Goal: Transaction & Acquisition: Purchase product/service

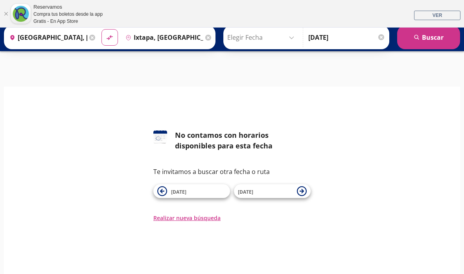
click at [210, 193] on span "01 Feb" at bounding box center [198, 190] width 55 height 9
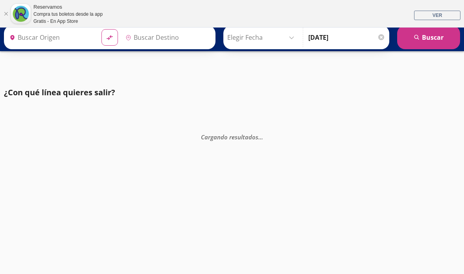
type input "[GEOGRAPHIC_DATA], [GEOGRAPHIC_DATA]"
type input "Ixtapa, [GEOGRAPHIC_DATA]"
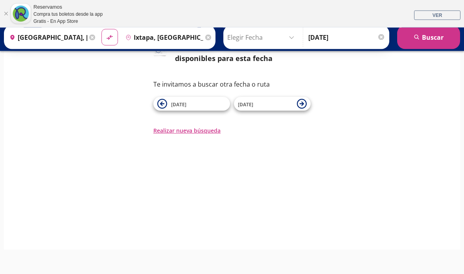
scroll to position [54, 0]
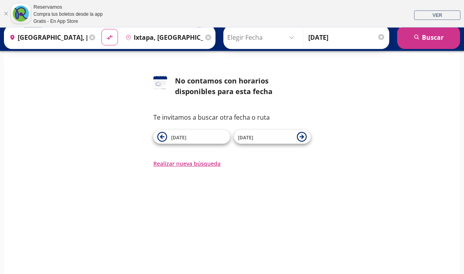
click at [291, 42] on input "Elegir Fecha" at bounding box center [262, 38] width 70 height 20
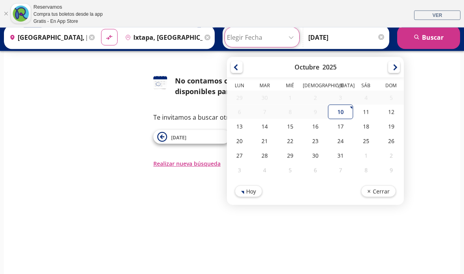
scroll to position [54, 0]
click at [400, 68] on div at bounding box center [394, 67] width 12 height 12
click at [400, 66] on div at bounding box center [394, 67] width 12 height 12
click at [400, 68] on div at bounding box center [394, 67] width 12 height 12
click at [400, 69] on div at bounding box center [394, 67] width 12 height 12
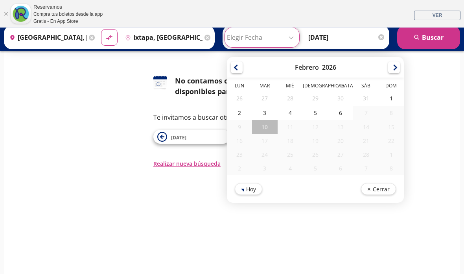
click at [252, 118] on div "2" at bounding box center [239, 112] width 25 height 15
type input "02-Feb-26"
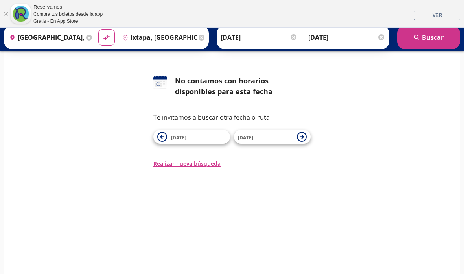
click at [354, 39] on input "08-Ene-26" at bounding box center [346, 38] width 77 height 20
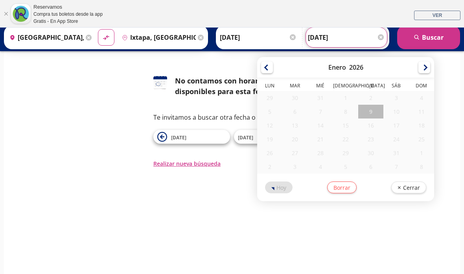
click at [430, 64] on div at bounding box center [424, 67] width 12 height 12
click at [430, 70] on div at bounding box center [424, 67] width 12 height 12
click at [430, 68] on div at bounding box center [424, 67] width 12 height 12
click at [434, 65] on div "Enero 2026" at bounding box center [345, 67] width 177 height 20
click at [430, 66] on div at bounding box center [424, 67] width 12 height 12
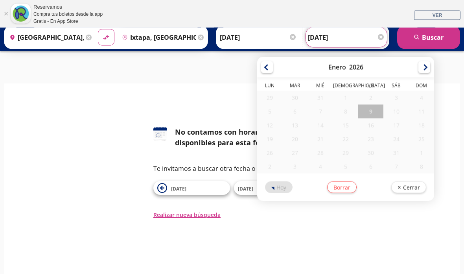
scroll to position [0, 0]
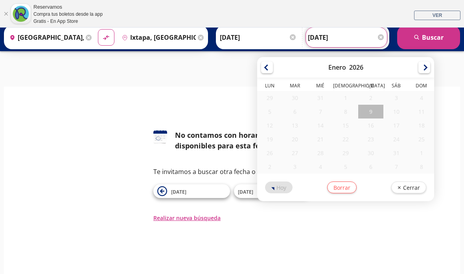
click at [357, 188] on button "Borrar" at bounding box center [341, 187] width 29 height 12
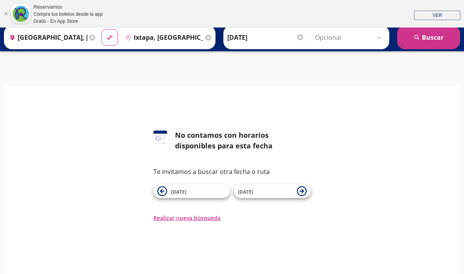
click at [281, 193] on span "02 Feb" at bounding box center [265, 190] width 55 height 9
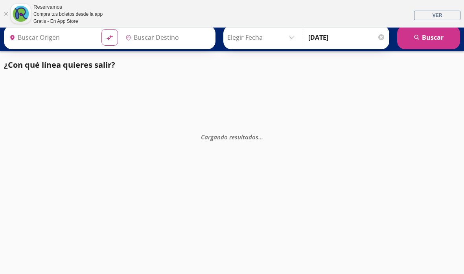
type input "[GEOGRAPHIC_DATA], [GEOGRAPHIC_DATA]"
type input "Ixtapa, Guerrero"
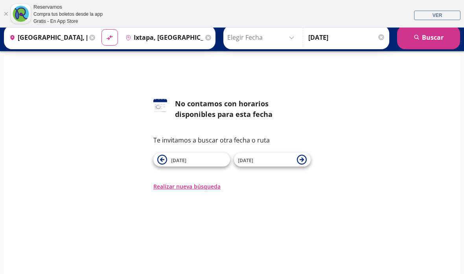
click at [204, 188] on button "Realizar nueva búsqueda" at bounding box center [186, 186] width 67 height 8
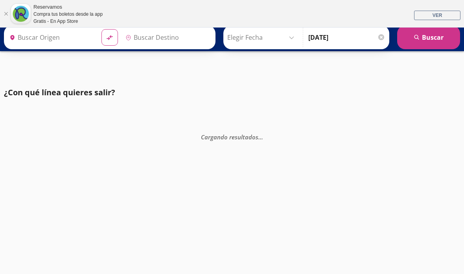
type input "[GEOGRAPHIC_DATA], [GEOGRAPHIC_DATA]"
type input "Ixtapa, Guerrero"
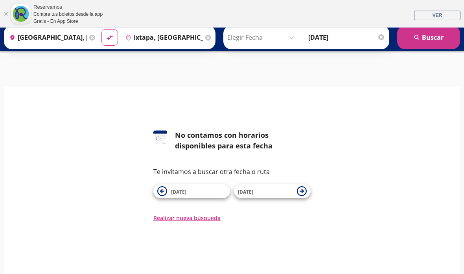
click at [382, 38] on div at bounding box center [381, 37] width 6 height 6
click at [437, 44] on button "search [GEOGRAPHIC_DATA]" at bounding box center [428, 38] width 63 height 24
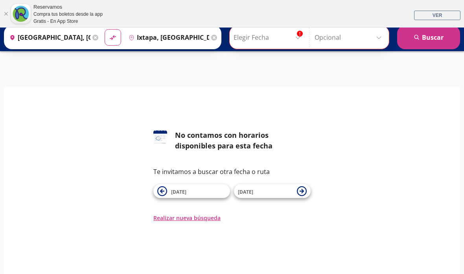
click at [295, 42] on input "Elegir Fecha" at bounding box center [269, 38] width 70 height 20
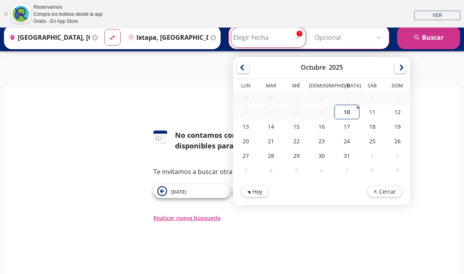
click at [410, 72] on div "Octubre 2025" at bounding box center [321, 67] width 177 height 20
click at [406, 64] on div at bounding box center [400, 67] width 12 height 12
click at [406, 69] on div at bounding box center [400, 67] width 12 height 12
click at [406, 68] on div at bounding box center [400, 67] width 12 height 12
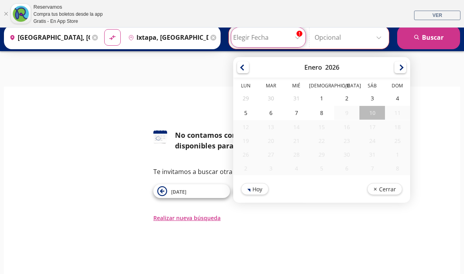
click at [406, 68] on div at bounding box center [400, 67] width 12 height 12
click at [406, 72] on div at bounding box center [400, 67] width 12 height 12
click at [406, 67] on div at bounding box center [400, 67] width 12 height 12
click at [406, 70] on div at bounding box center [400, 67] width 12 height 12
click at [258, 113] on div "5" at bounding box center [245, 112] width 25 height 15
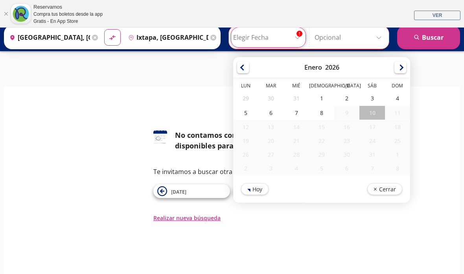
type input "05-Ene-26"
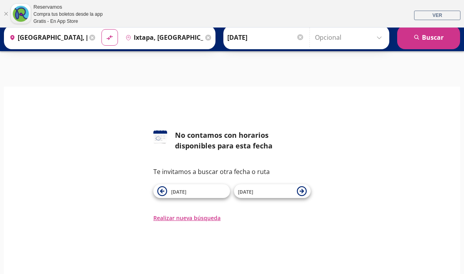
click at [291, 195] on span "03 Feb" at bounding box center [265, 190] width 55 height 9
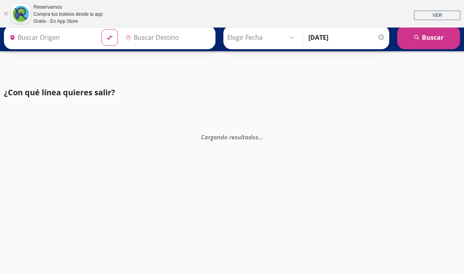
type input "Ixtapa, Guerrero"
type input "[GEOGRAPHIC_DATA], [GEOGRAPHIC_DATA]"
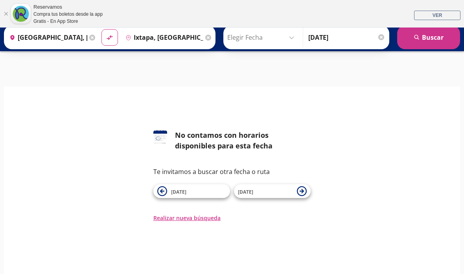
click at [280, 34] on input "Elegir Fecha" at bounding box center [262, 38] width 70 height 20
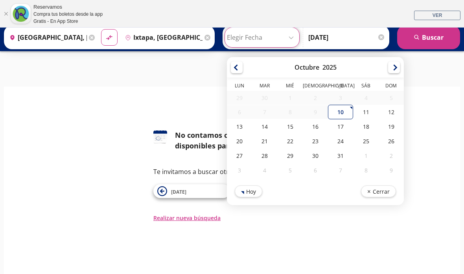
click at [216, 190] on span "02 Feb" at bounding box center [198, 190] width 55 height 9
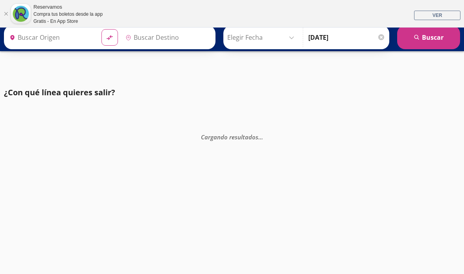
type input "Ixtapa, Guerrero"
type input "[GEOGRAPHIC_DATA], [GEOGRAPHIC_DATA]"
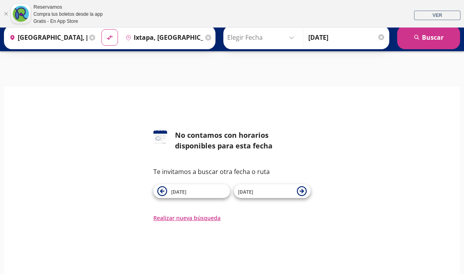
click at [196, 193] on span "01 Feb" at bounding box center [198, 190] width 55 height 9
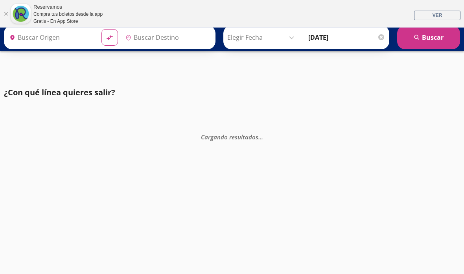
type input "[GEOGRAPHIC_DATA], [GEOGRAPHIC_DATA]"
type input "Ixtapa, Guerrero"
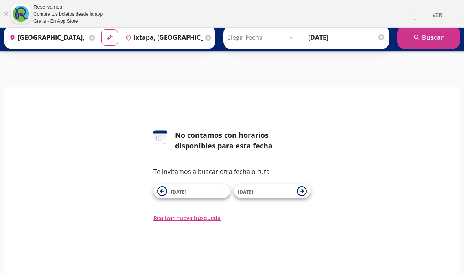
click at [193, 220] on button "Realizar nueva búsqueda" at bounding box center [186, 218] width 67 height 8
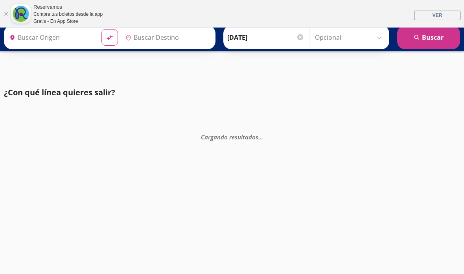
type input "Ixtapa, [GEOGRAPHIC_DATA]"
type input "[GEOGRAPHIC_DATA], [GEOGRAPHIC_DATA]"
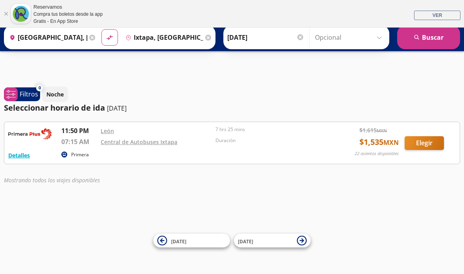
click at [249, 86] on div "Iniciar sesión Iniciar sesión ¡Bienvenido a la nueva experiencia de compra de R…" at bounding box center [232, 165] width 464 height 274
click at [239, 215] on div "Iniciar sesión Iniciar sesión ¡Bienvenido a la nueva experiencia de compra de R…" at bounding box center [232, 165] width 464 height 274
click at [156, 208] on div "Iniciar sesión Iniciar sesión ¡Bienvenido a la nueva experiencia de compra de R…" at bounding box center [232, 165] width 464 height 274
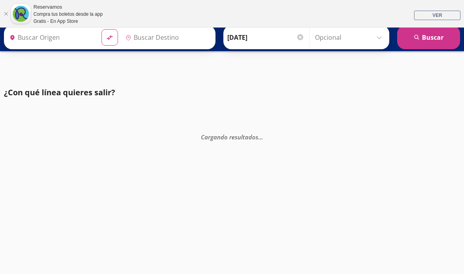
type input "[GEOGRAPHIC_DATA], [GEOGRAPHIC_DATA]"
type input "Ixtapa, [GEOGRAPHIC_DATA]"
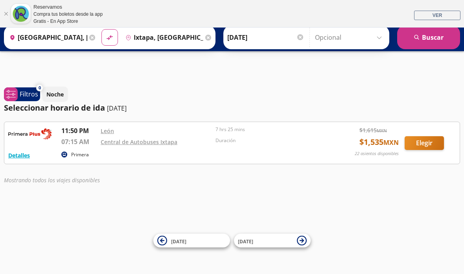
click at [426, 147] on button "Elegir" at bounding box center [424, 143] width 39 height 14
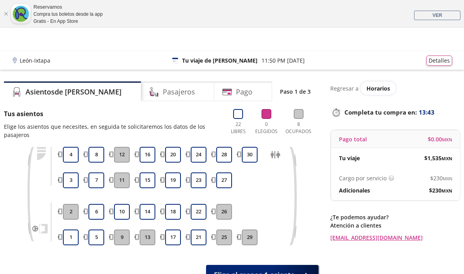
click at [174, 235] on button "17" at bounding box center [173, 237] width 16 height 16
click at [171, 214] on button "18" at bounding box center [173, 212] width 16 height 16
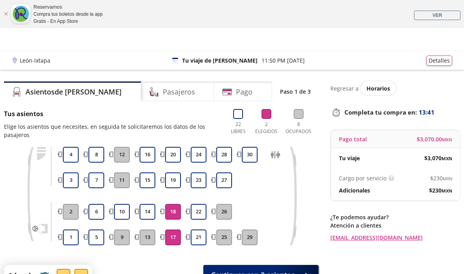
click at [177, 187] on button "19" at bounding box center [173, 180] width 16 height 16
click at [169, 161] on button "20" at bounding box center [173, 155] width 16 height 16
click at [141, 98] on div "Pasajeros" at bounding box center [178, 91] width 74 height 20
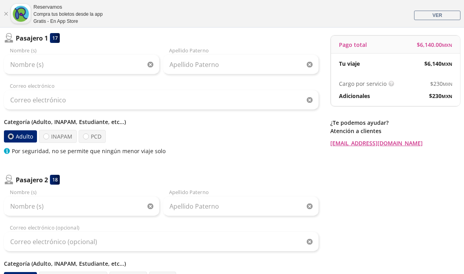
scroll to position [96, 0]
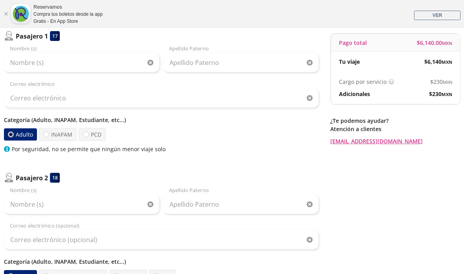
click at [59, 134] on label "INAPAM" at bounding box center [58, 134] width 38 height 13
click at [49, 134] on input "INAPAM" at bounding box center [46, 134] width 5 height 5
radio input "true"
radio input "false"
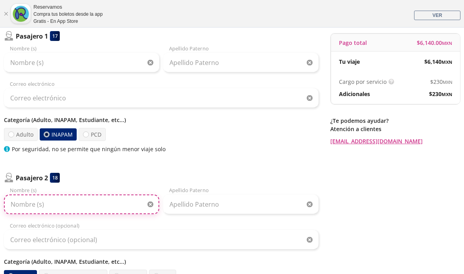
click at [51, 209] on input "Nombre (s)" at bounding box center [81, 204] width 155 height 20
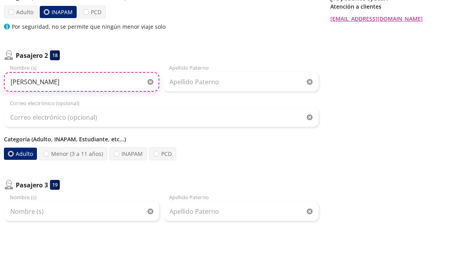
scroll to position [169, 0]
type input "Miguel"
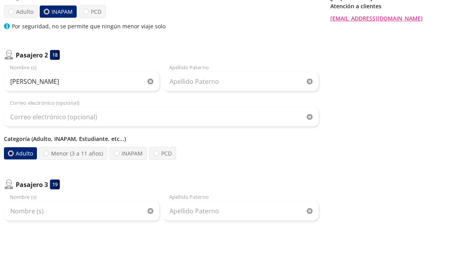
click at [126, 197] on label "INAPAM" at bounding box center [128, 203] width 38 height 13
click at [119, 201] on input "INAPAM" at bounding box center [116, 203] width 5 height 5
radio input "true"
radio input "false"
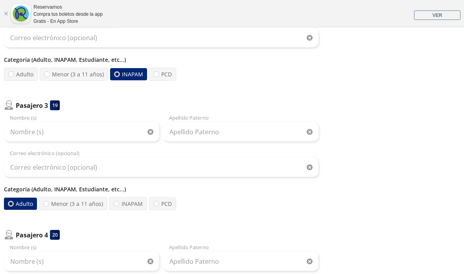
scroll to position [300, 0]
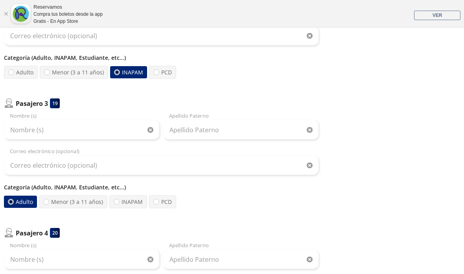
click at [93, 74] on label "Menor (3 a 11 años)" at bounding box center [74, 72] width 68 height 13
click at [50, 74] on input "Menor (3 a 11 años)" at bounding box center [46, 72] width 5 height 5
radio input "true"
radio input "false"
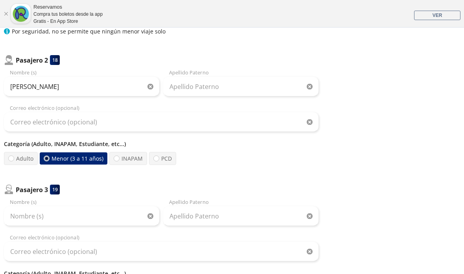
scroll to position [214, 0]
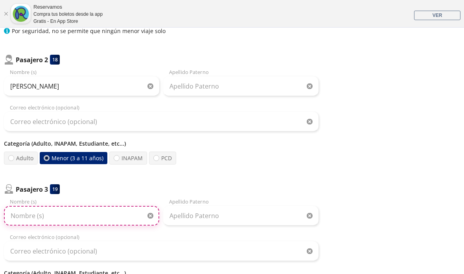
click at [28, 215] on input "Nombre (s)" at bounding box center [81, 216] width 155 height 20
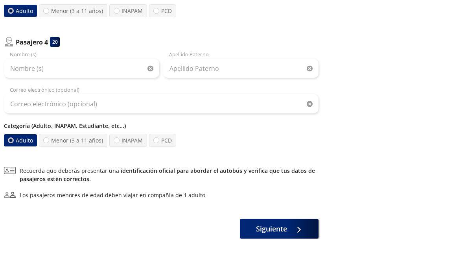
scroll to position [466, 0]
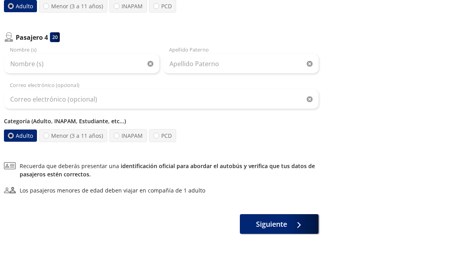
type input "Emiliano"
click at [68, 159] on label "Menor (3 a 11 años)" at bounding box center [73, 165] width 68 height 13
click at [49, 163] on input "Menor (3 a 11 años)" at bounding box center [46, 165] width 5 height 5
radio input "true"
radio input "false"
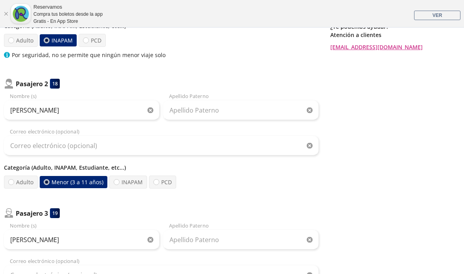
scroll to position [191, 0]
click at [128, 184] on label "INAPAM" at bounding box center [128, 181] width 38 height 13
click at [119, 184] on input "INAPAM" at bounding box center [116, 181] width 5 height 5
radio input "true"
radio input "false"
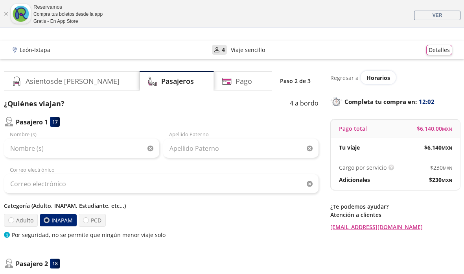
scroll to position [9, 0]
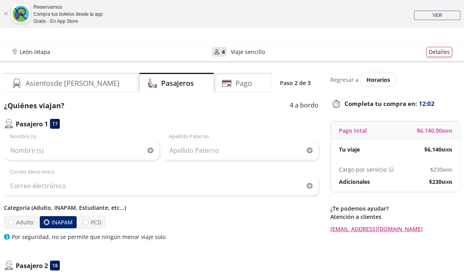
click at [28, 85] on h4 "Asientos de Ida" at bounding box center [73, 83] width 94 height 11
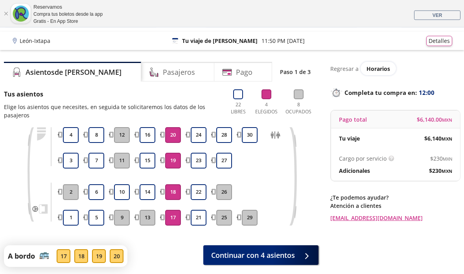
scroll to position [20, 0]
click at [205, 162] on button "23" at bounding box center [199, 161] width 16 height 16
click at [201, 135] on button "24" at bounding box center [199, 135] width 16 height 16
click at [199, 136] on button "24" at bounding box center [199, 135] width 16 height 16
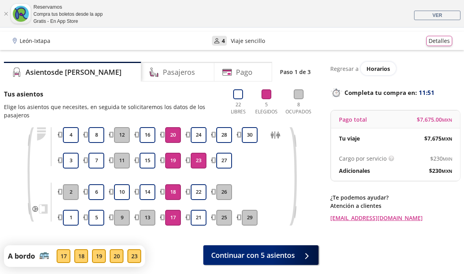
click at [198, 138] on button "24" at bounding box center [199, 135] width 16 height 16
click at [203, 196] on button "22" at bounding box center [199, 192] width 16 height 16
click at [201, 221] on button "21" at bounding box center [199, 218] width 16 height 16
click at [204, 217] on button "21" at bounding box center [199, 218] width 16 height 16
click at [195, 220] on button "21" at bounding box center [199, 218] width 16 height 16
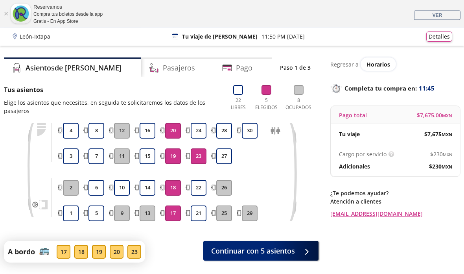
scroll to position [24, 0]
click at [163, 66] on h4 "Pasajeros" at bounding box center [179, 68] width 32 height 11
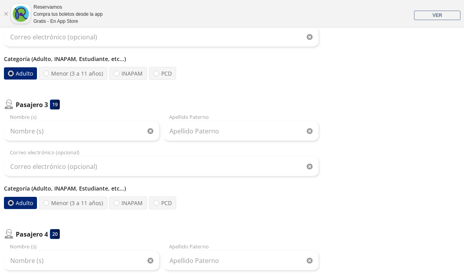
scroll to position [301, 0]
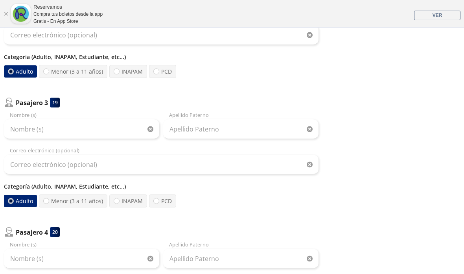
click at [121, 203] on label "INAPAM" at bounding box center [128, 200] width 38 height 13
click at [119, 203] on input "INAPAM" at bounding box center [116, 200] width 5 height 5
radio input "true"
radio input "false"
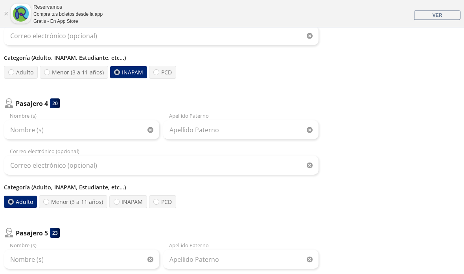
scroll to position [431, 0]
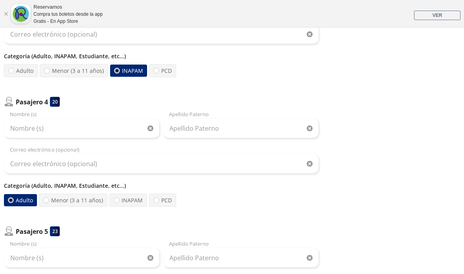
click at [124, 205] on label "INAPAM" at bounding box center [128, 199] width 38 height 13
click at [119, 203] on input "INAPAM" at bounding box center [116, 199] width 5 height 5
radio input "true"
radio input "false"
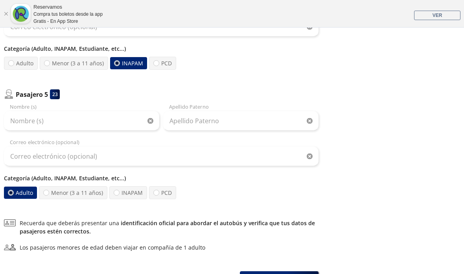
scroll to position [580, 0]
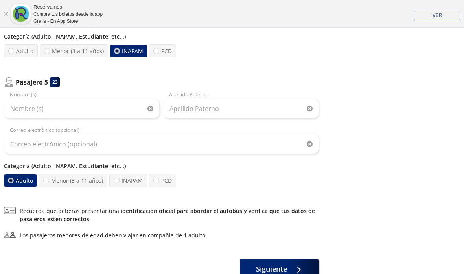
click at [61, 182] on label "Menor (3 a 11 años)" at bounding box center [73, 180] width 68 height 13
click at [49, 182] on input "Menor (3 a 11 años)" at bounding box center [46, 180] width 5 height 5
radio input "true"
radio input "false"
click at [291, 273] on button "Siguiente" at bounding box center [279, 269] width 79 height 20
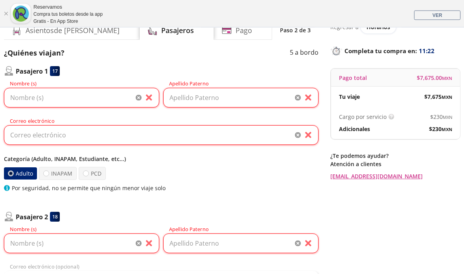
scroll to position [61, 0]
click at [87, 96] on input "Nombre (s)" at bounding box center [81, 98] width 155 height 20
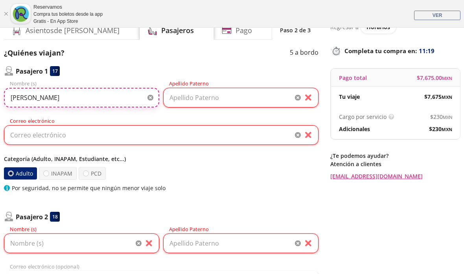
type input "Miguel"
click at [248, 96] on input "Apellido Paterno" at bounding box center [240, 98] width 155 height 20
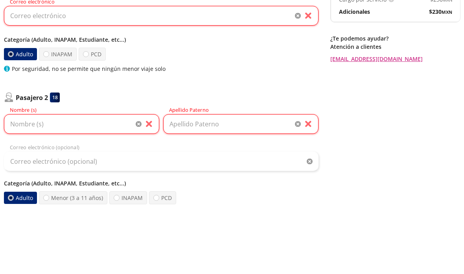
scroll to position [130, 0]
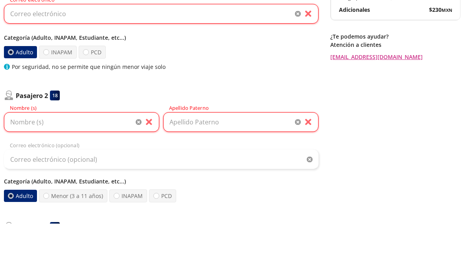
type input "romero"
click at [97, 162] on input "Nombre (s)" at bounding box center [81, 172] width 155 height 20
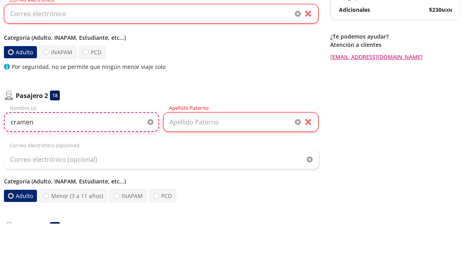
type input "cramen"
click at [231, 162] on input "Apellido Paterno" at bounding box center [240, 172] width 155 height 20
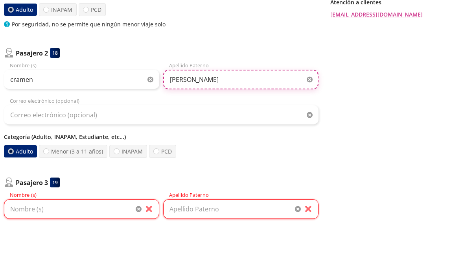
scroll to position [240, 0]
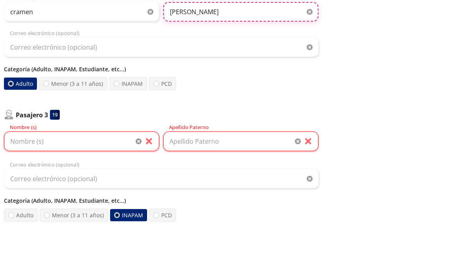
type input "lopez"
click at [114, 182] on input "Nombre (s)" at bounding box center [81, 192] width 155 height 20
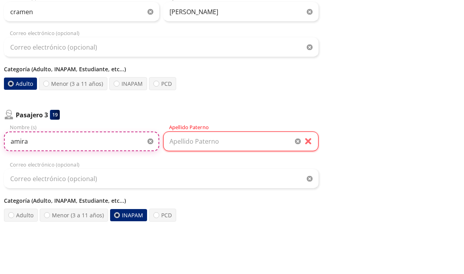
type input "amira"
click at [241, 182] on input "Apellido Paterno" at bounding box center [240, 192] width 155 height 20
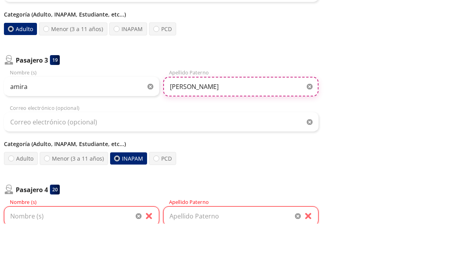
scroll to position [350, 0]
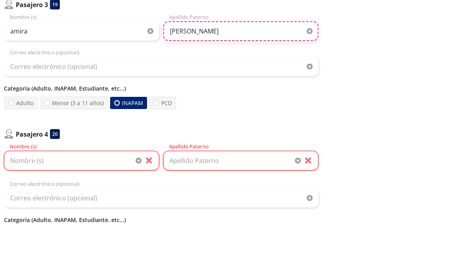
type input "romero"
click at [103, 201] on input "Nombre (s)" at bounding box center [81, 211] width 155 height 20
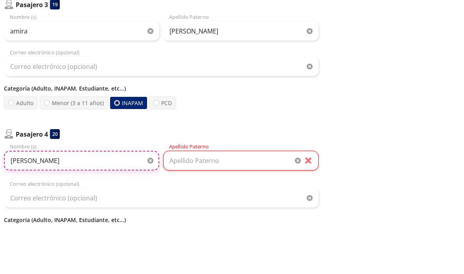
type input "carmen"
click at [242, 201] on input "Apellido Paterno" at bounding box center [240, 211] width 155 height 20
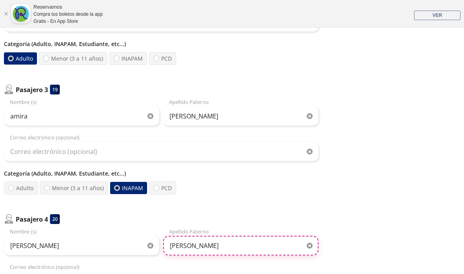
scroll to position [315, 0]
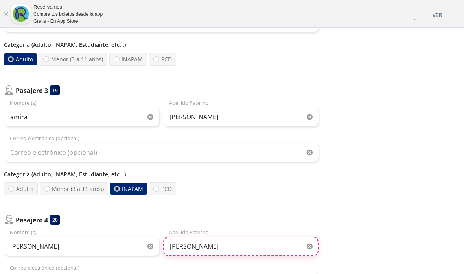
type input "lopez"
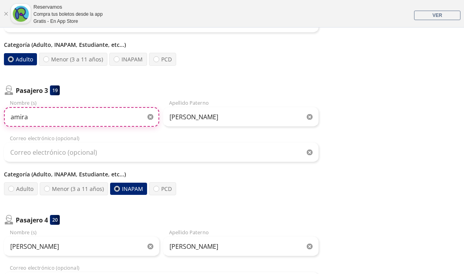
click at [112, 119] on input "amira" at bounding box center [81, 117] width 155 height 20
type input "a"
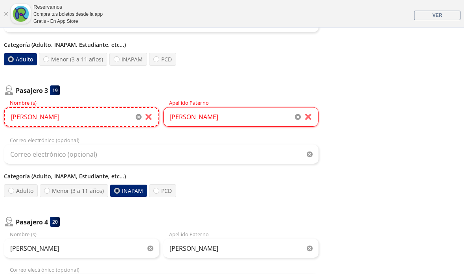
type input "Miguel"
click at [216, 118] on input "romero" at bounding box center [240, 117] width 155 height 20
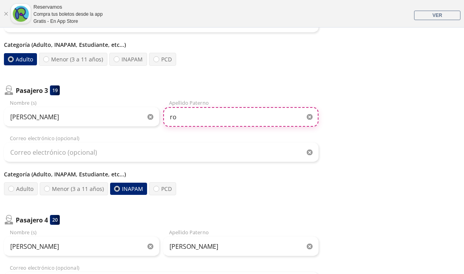
type input "r"
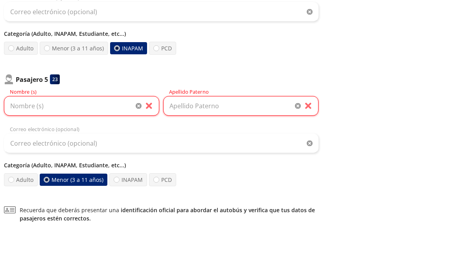
scroll to position [541, 0]
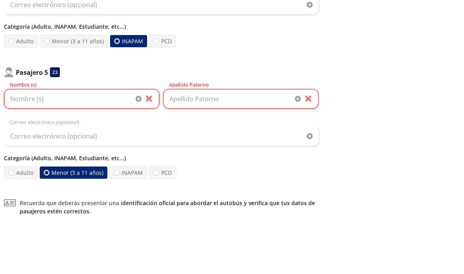
type input "lopez"
click at [103, 139] on input "Nombre (s)" at bounding box center [81, 149] width 155 height 20
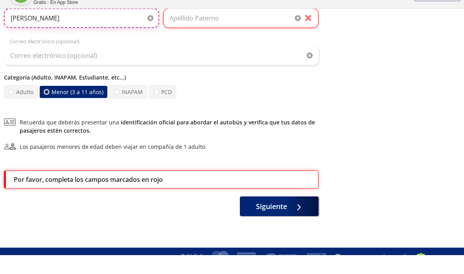
scroll to position [666, 0]
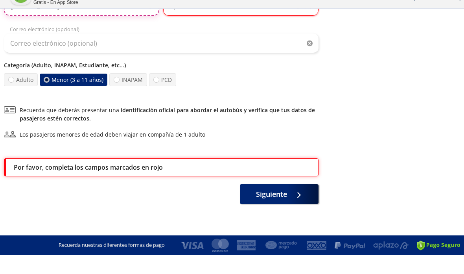
type input "emiliano"
click at [288, 203] on button "Siguiente" at bounding box center [279, 213] width 79 height 20
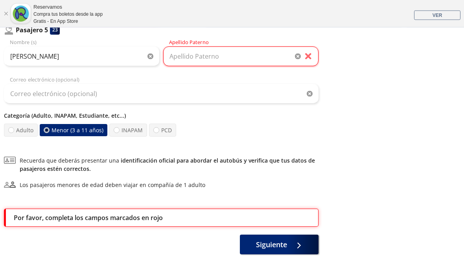
scroll to position [626, 0]
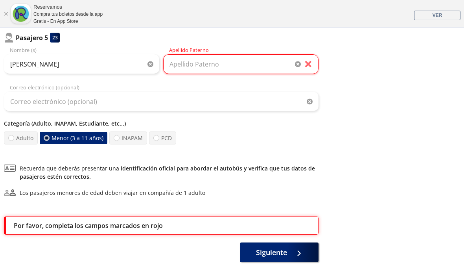
click at [22, 143] on label "Adulto" at bounding box center [21, 137] width 34 height 13
click at [14, 140] on input "Adulto" at bounding box center [11, 137] width 5 height 5
radio input "true"
radio input "false"
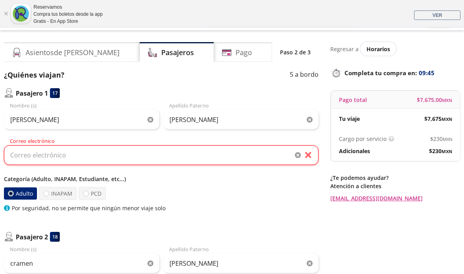
scroll to position [0, 0]
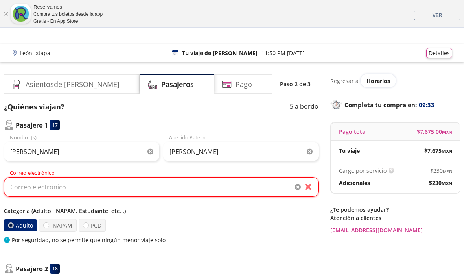
click at [79, 92] on div "Asientos de Ida" at bounding box center [72, 84] width 136 height 20
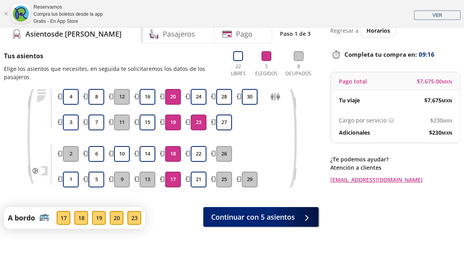
scroll to position [57, 0]
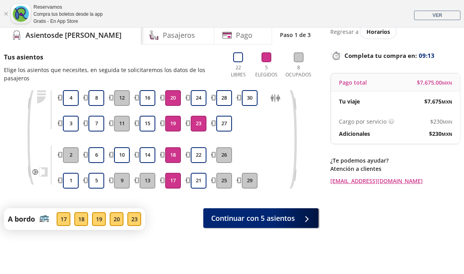
click at [202, 127] on button "23" at bounding box center [199, 124] width 16 height 16
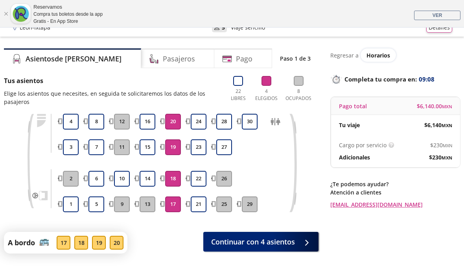
scroll to position [46, 0]
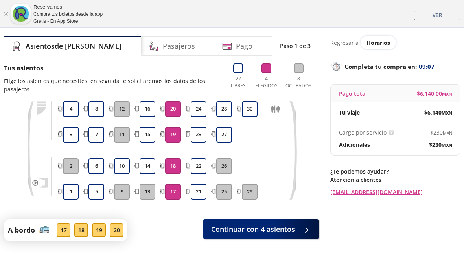
click at [173, 48] on div "Pasajeros" at bounding box center [178, 46] width 74 height 20
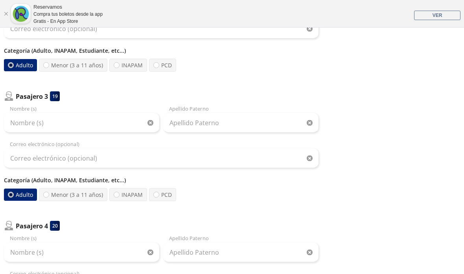
scroll to position [339, 0]
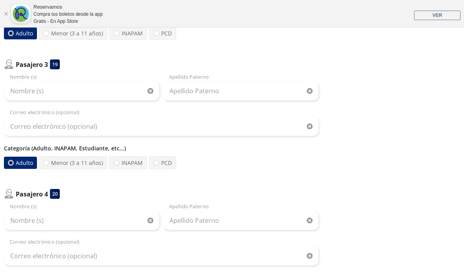
click at [142, 164] on label "INAPAM" at bounding box center [128, 162] width 38 height 13
click at [119, 164] on input "INAPAM" at bounding box center [116, 162] width 5 height 5
radio input "true"
radio input "false"
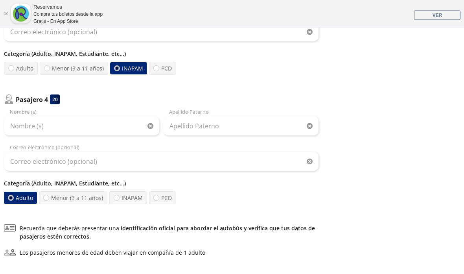
scroll to position [435, 0]
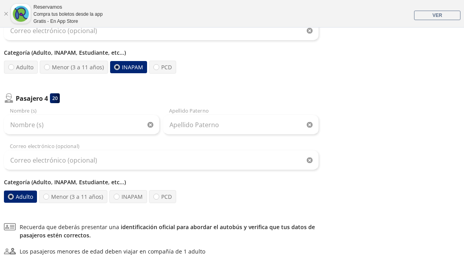
click at [135, 198] on label "INAPAM" at bounding box center [128, 196] width 38 height 13
click at [119, 198] on input "INAPAM" at bounding box center [116, 196] width 5 height 5
radio input "true"
radio input "false"
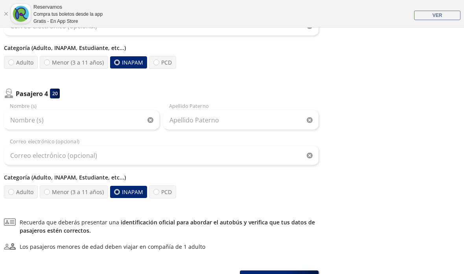
scroll to position [440, 0]
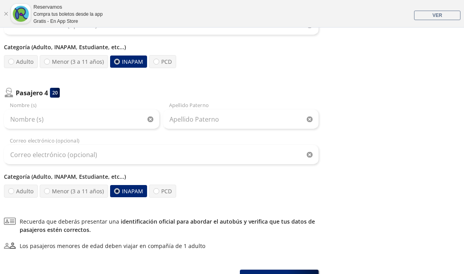
click at [24, 64] on label "Adulto" at bounding box center [21, 61] width 34 height 13
click at [14, 64] on input "Adulto" at bounding box center [11, 61] width 5 height 5
radio input "true"
radio input "false"
click at [23, 197] on label "Adulto" at bounding box center [21, 190] width 34 height 13
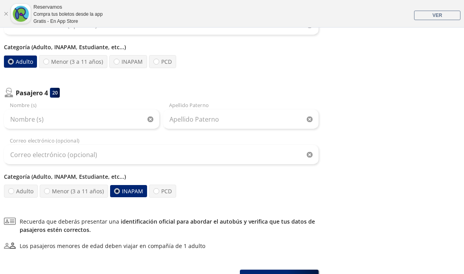
click at [14, 193] on input "Adulto" at bounding box center [11, 190] width 5 height 5
radio input "true"
radio input "false"
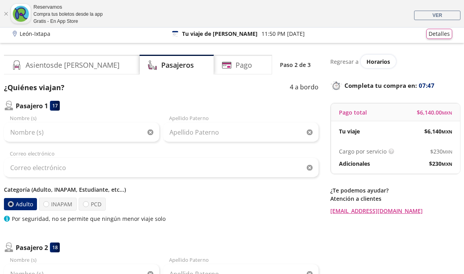
scroll to position [28, 0]
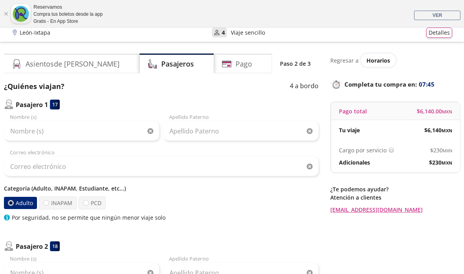
click at [58, 202] on label "INAPAM" at bounding box center [58, 202] width 38 height 13
click at [49, 202] on input "INAPAM" at bounding box center [46, 202] width 5 height 5
radio input "true"
click at [31, 208] on label "Adulto" at bounding box center [21, 202] width 34 height 13
click at [14, 205] on input "Adulto" at bounding box center [11, 202] width 5 height 5
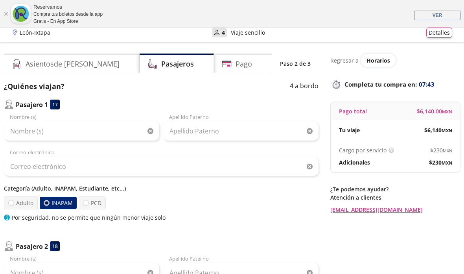
radio input "true"
radio input "false"
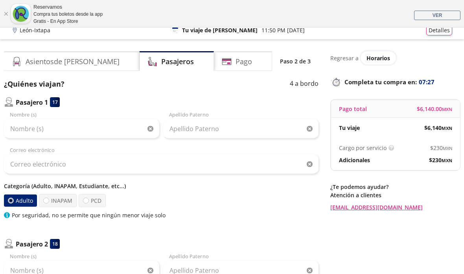
scroll to position [0, 0]
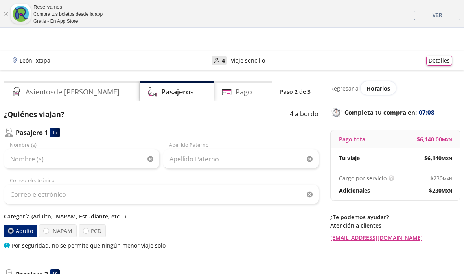
click at [87, 97] on div "Asientos de Ida" at bounding box center [72, 91] width 136 height 20
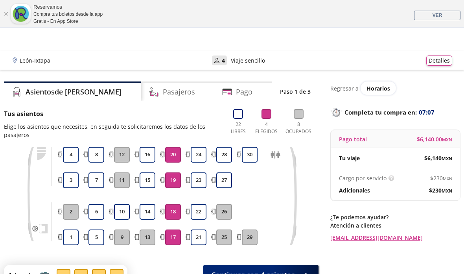
click at [171, 152] on button "20" at bounding box center [173, 155] width 16 height 16
click at [180, 182] on button "19" at bounding box center [173, 180] width 16 height 16
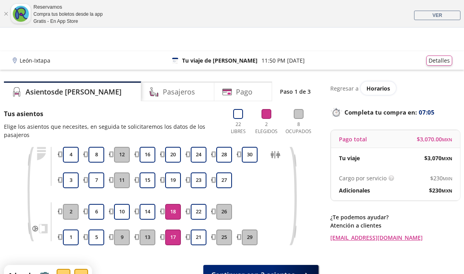
click at [170, 98] on div "Pasajeros" at bounding box center [178, 91] width 74 height 20
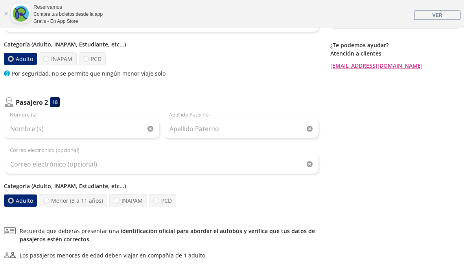
scroll to position [173, 0]
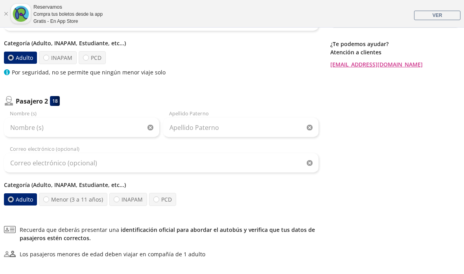
click at [87, 205] on label "Menor (3 a 11 años)" at bounding box center [73, 199] width 68 height 13
click at [49, 202] on input "Menor (3 a 11 años)" at bounding box center [46, 199] width 5 height 5
radio input "true"
radio input "false"
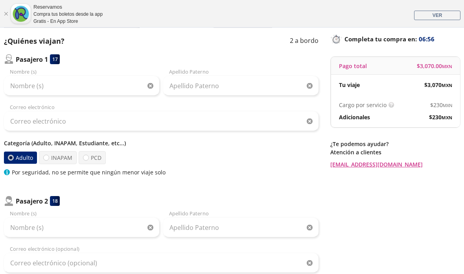
scroll to position [73, 0]
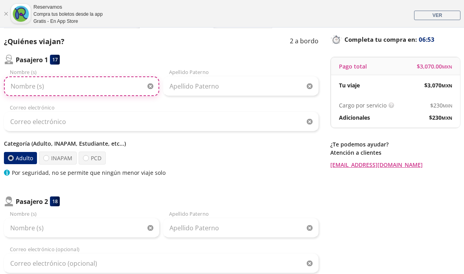
click at [110, 95] on input "Nombre (s)" at bounding box center [81, 86] width 155 height 20
type input "Amira"
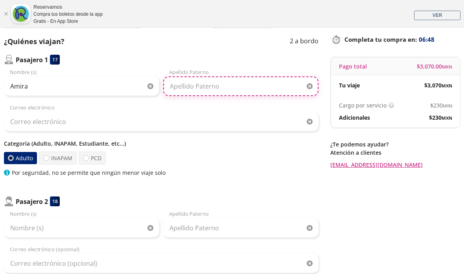
click at [235, 87] on input "Apellido Paterno" at bounding box center [240, 86] width 155 height 20
type input "romero"
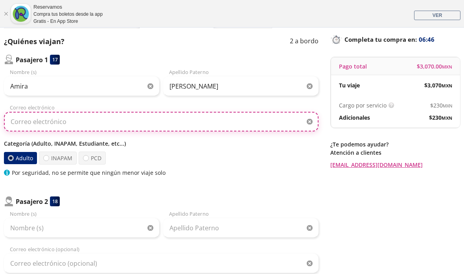
click at [217, 127] on input "Correo electrónico" at bounding box center [161, 122] width 315 height 20
click at [51, 123] on input "lizz1937" at bounding box center [161, 122] width 315 height 20
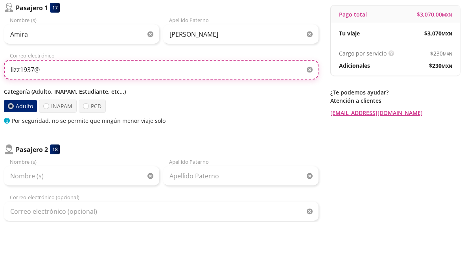
click at [142, 112] on input "lizz1937@" at bounding box center [161, 122] width 315 height 20
type input "lizz1937@live.com.mx"
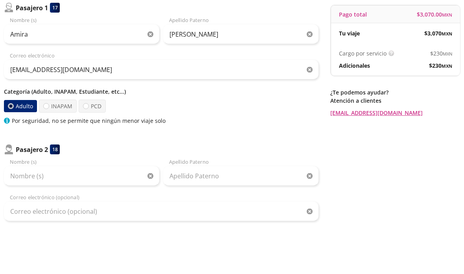
click at [225, 150] on div "Adulto INAPAM PCD" at bounding box center [161, 156] width 315 height 13
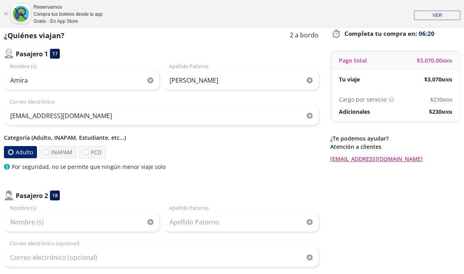
scroll to position [64, 0]
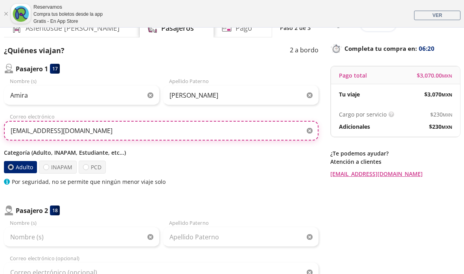
click at [54, 131] on input "lizz1937@live.com.mx" at bounding box center [161, 131] width 315 height 20
click at [55, 129] on input "lizz1937@live.com.mx" at bounding box center [161, 131] width 315 height 20
click at [22, 131] on input "lizz1937@live.com.mx" at bounding box center [161, 131] width 315 height 20
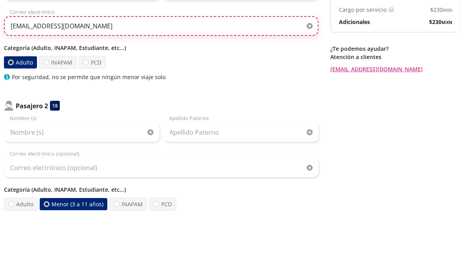
scroll to position [140, 0]
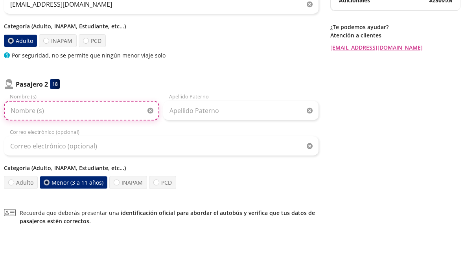
click at [114, 151] on input "Nombre (s)" at bounding box center [81, 161] width 155 height 20
type input "Emiliano"
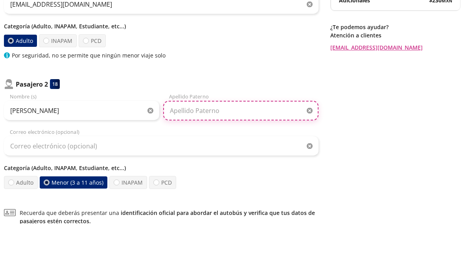
click at [235, 151] on input "Apellido Paterno" at bounding box center [240, 161] width 155 height 20
type input "romero"
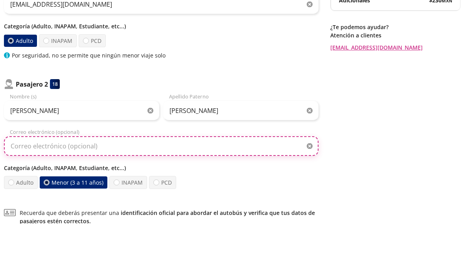
click at [197, 186] on input "Correo electrónico (opcional)" at bounding box center [161, 196] width 315 height 20
click at [105, 186] on input "Correo electrónico (opcional)" at bounding box center [161, 196] width 315 height 20
paste input "lizz1937@live.com.mx"
type input "lizz1937@live.com.mx"
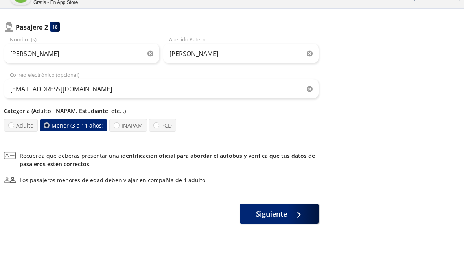
click at [277, 223] on button "Siguiente" at bounding box center [279, 233] width 79 height 20
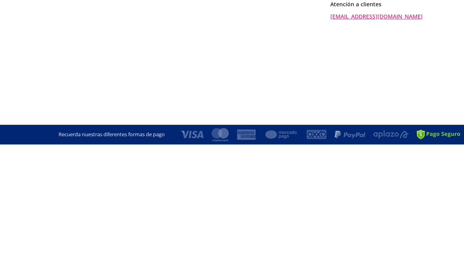
scroll to position [0, 0]
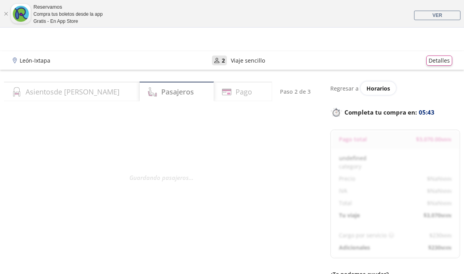
select select "MX"
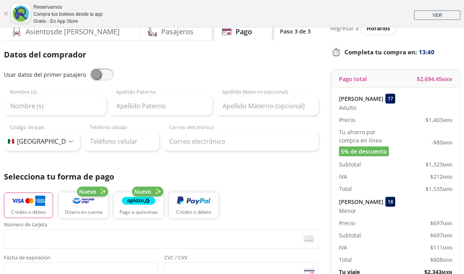
scroll to position [64, 0]
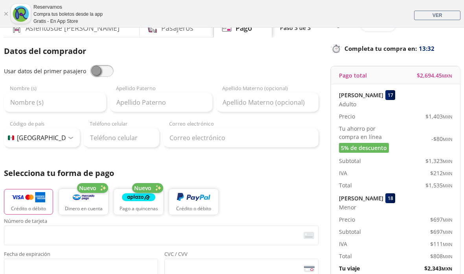
click at [405, 143] on div "Tu ahorro por compra en línea 5% de descuento -$ 80 MXN" at bounding box center [395, 138] width 113 height 28
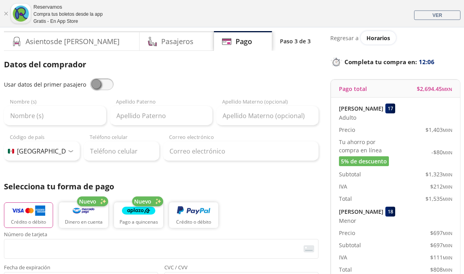
scroll to position [50, 0]
click at [160, 49] on div "Pasajeros" at bounding box center [177, 41] width 74 height 20
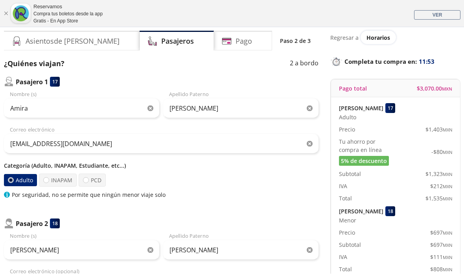
scroll to position [82, 0]
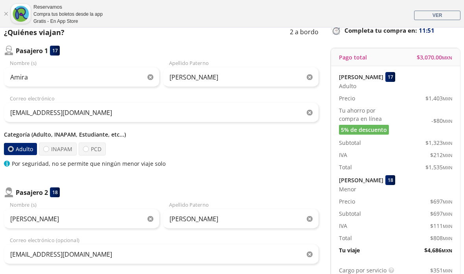
click at [64, 149] on label "INAPAM" at bounding box center [58, 148] width 38 height 13
click at [49, 149] on input "INAPAM" at bounding box center [46, 148] width 5 height 5
radio input "true"
radio input "false"
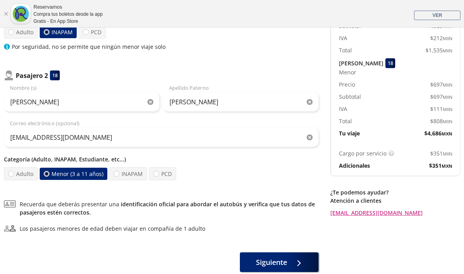
scroll to position [216, 0]
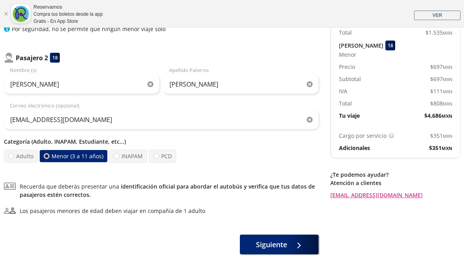
click at [284, 238] on button "Siguiente" at bounding box center [279, 244] width 79 height 20
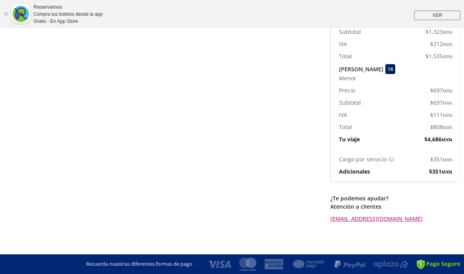
scroll to position [0, 0]
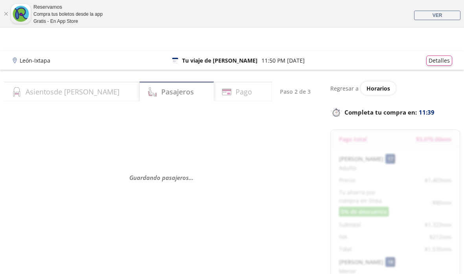
click at [86, 94] on div "Asientos de Ida" at bounding box center [72, 91] width 136 height 20
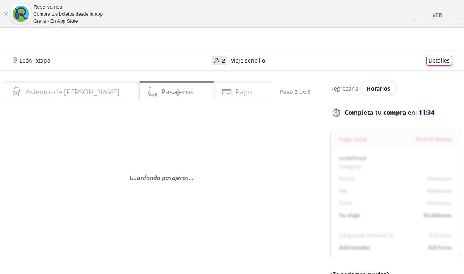
select select "MX"
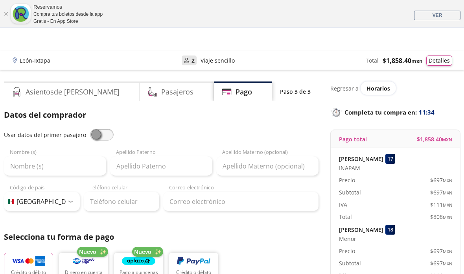
scroll to position [31, 0]
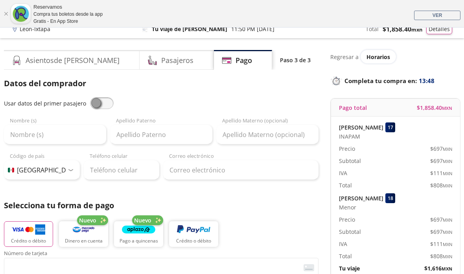
click at [75, 69] on div "Asientos de Ida" at bounding box center [72, 60] width 136 height 20
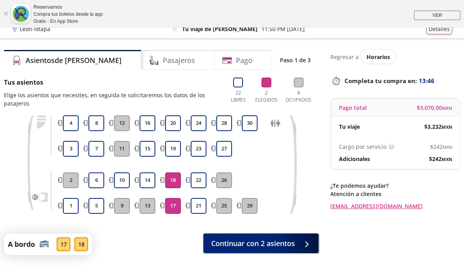
click at [163, 64] on h4 "Pasajeros" at bounding box center [179, 60] width 32 height 11
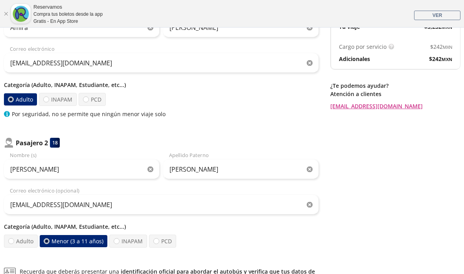
scroll to position [132, 0]
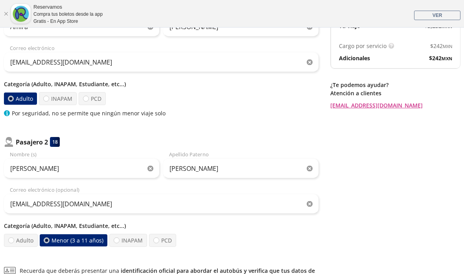
click at [60, 101] on label "INAPAM" at bounding box center [58, 98] width 38 height 13
click at [49, 101] on input "INAPAM" at bounding box center [46, 98] width 5 height 5
radio input "true"
radio input "false"
click at [131, 241] on label "INAPAM" at bounding box center [128, 240] width 38 height 13
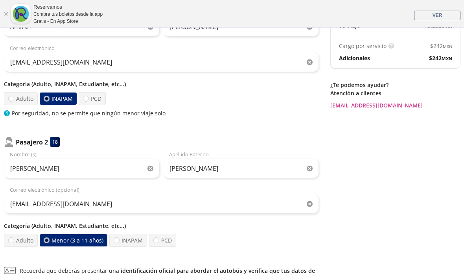
click at [119, 241] on input "INAPAM" at bounding box center [116, 240] width 5 height 5
radio input "true"
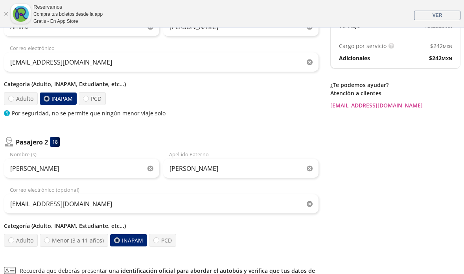
radio input "false"
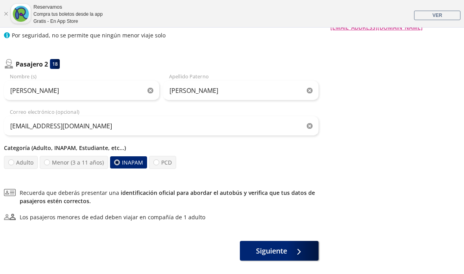
scroll to position [216, 0]
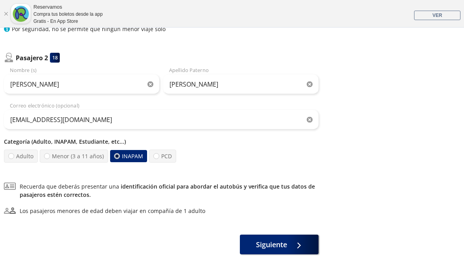
click at [277, 243] on span "Siguiente" at bounding box center [271, 244] width 31 height 11
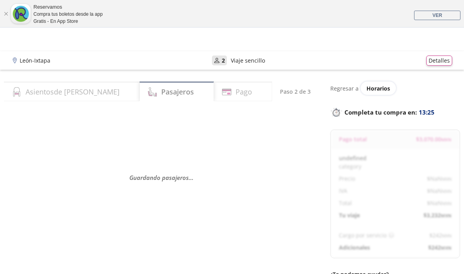
select select "MX"
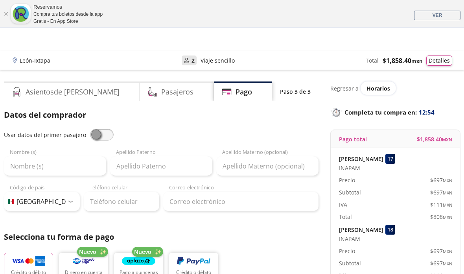
click at [63, 60] on div "León - Ixtapa User 2 Viaje sencillo Total $ 1,858.40 MXN Detalles" at bounding box center [232, 60] width 440 height 10
click at [48, 59] on p "León - Ixtapa" at bounding box center [35, 60] width 31 height 8
click at [72, 92] on h4 "Asientos de Ida" at bounding box center [73, 92] width 94 height 11
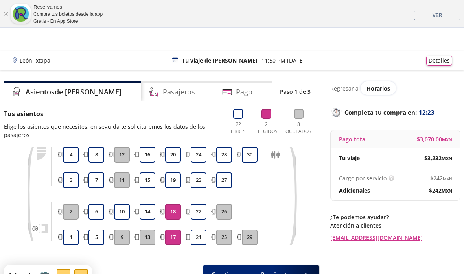
scroll to position [31, 0]
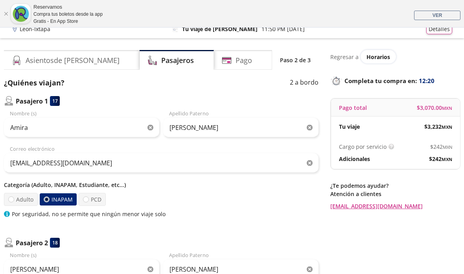
scroll to position [82, 0]
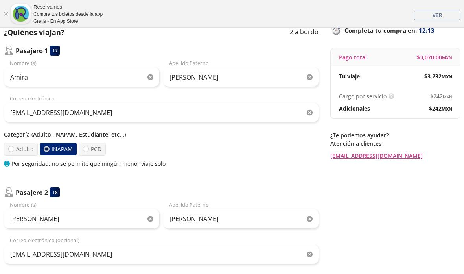
click at [8, 15] on link "Cerrar" at bounding box center [6, 13] width 5 height 5
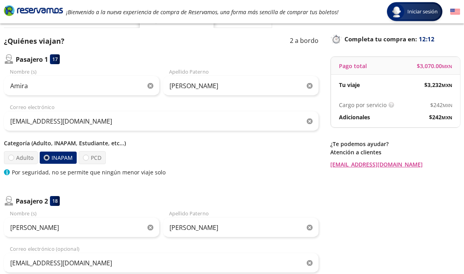
scroll to position [0, 0]
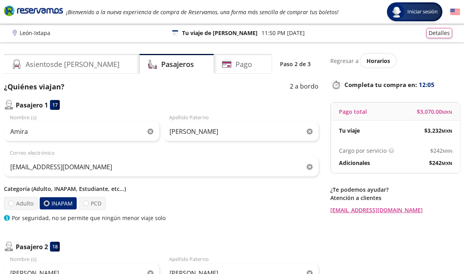
click at [440, 38] on button "Detalles" at bounding box center [439, 33] width 26 height 10
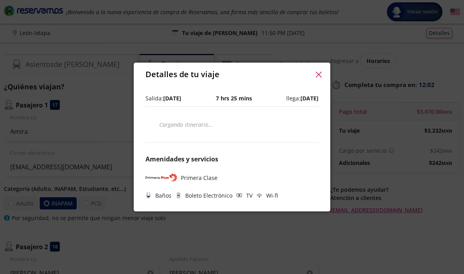
click at [314, 78] on button "button" at bounding box center [319, 74] width 12 height 12
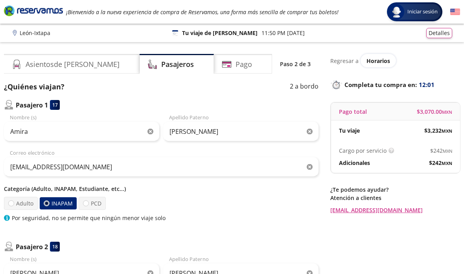
click at [45, 33] on p "León - Ixtapa" at bounding box center [35, 33] width 31 height 8
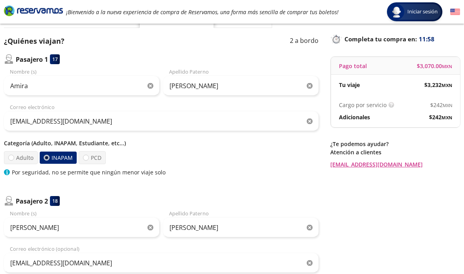
scroll to position [7, 0]
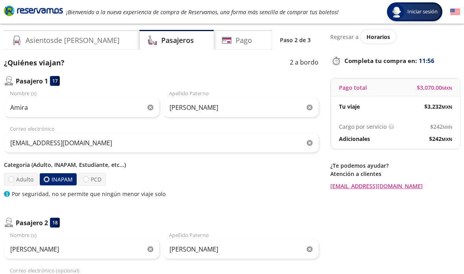
scroll to position [31, 0]
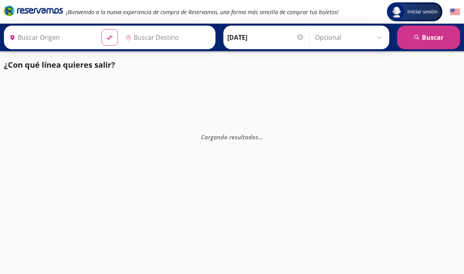
type input "[GEOGRAPHIC_DATA], [GEOGRAPHIC_DATA]"
type input "Rincon De Guayabitos, Nayarit"
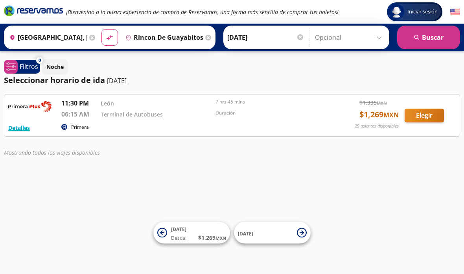
click at [202, 38] on input "Rincon De Guayabitos, Nayarit" at bounding box center [162, 38] width 81 height 20
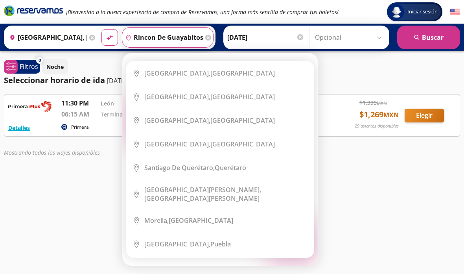
click at [214, 32] on div "Destino pin-outline [PERSON_NAME], [GEOGRAPHIC_DATA]" at bounding box center [168, 37] width 92 height 20
click at [203, 40] on input "Rincon De Guayabitos, Nayarit" at bounding box center [162, 38] width 81 height 20
click at [203, 37] on input "Rincon De Guayabitos, Nayarit" at bounding box center [162, 38] width 81 height 20
click at [211, 38] on icon at bounding box center [208, 38] width 6 height 6
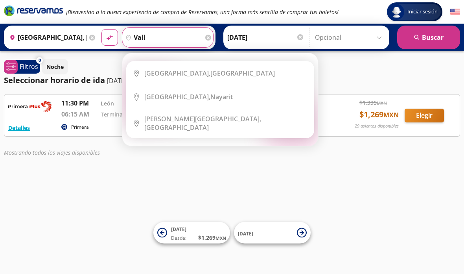
click at [221, 78] on li "City Icon [GEOGRAPHIC_DATA], [GEOGRAPHIC_DATA]" at bounding box center [220, 73] width 187 height 24
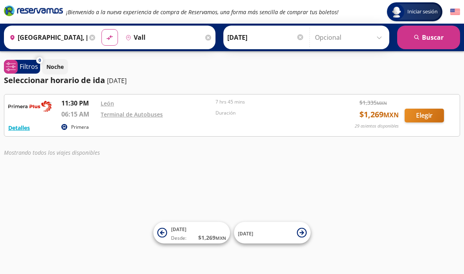
type input "[GEOGRAPHIC_DATA], [GEOGRAPHIC_DATA]"
click at [437, 38] on button "search [GEOGRAPHIC_DATA]" at bounding box center [428, 38] width 63 height 24
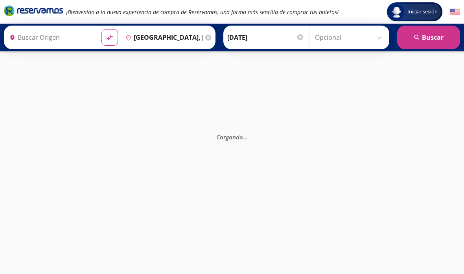
type input "[GEOGRAPHIC_DATA], [GEOGRAPHIC_DATA]"
